Goal: Task Accomplishment & Management: Manage account settings

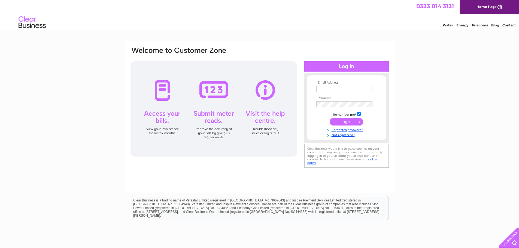
type input "bikemot@rocketmail.com"
click at [346, 124] on input "submit" at bounding box center [347, 122] width 34 height 8
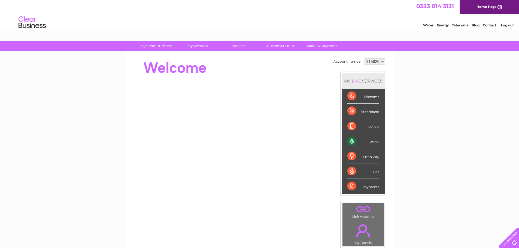
click at [372, 141] on div "Water" at bounding box center [363, 141] width 32 height 15
click at [353, 138] on div "Water" at bounding box center [363, 141] width 32 height 15
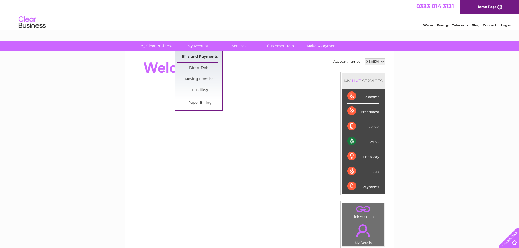
click at [200, 56] on link "Bills and Payments" at bounding box center [199, 56] width 45 height 11
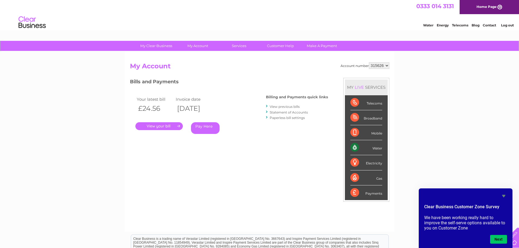
click at [161, 125] on link "." at bounding box center [158, 126] width 47 height 8
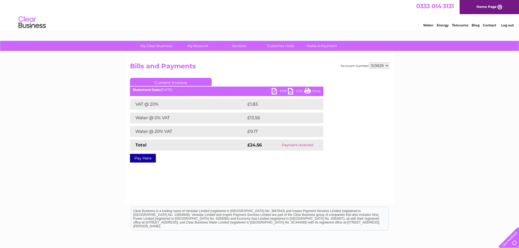
click at [274, 92] on link "PDF" at bounding box center [280, 92] width 16 height 8
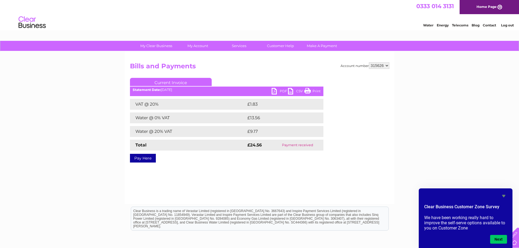
click at [508, 24] on link "Log out" at bounding box center [507, 25] width 13 height 4
